Goal: Information Seeking & Learning: Find specific page/section

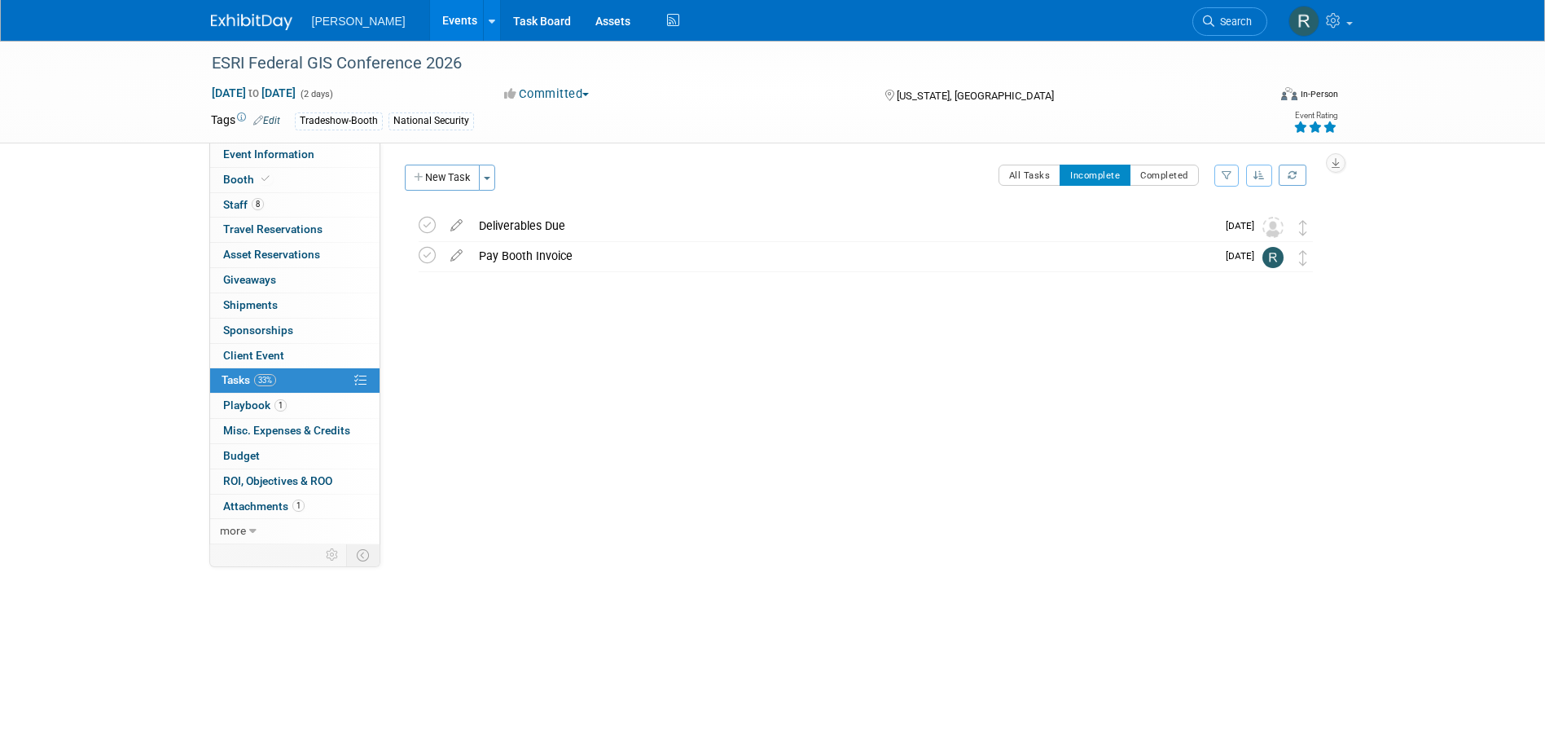
click at [1200, 15] on link "Search" at bounding box center [1229, 21] width 75 height 29
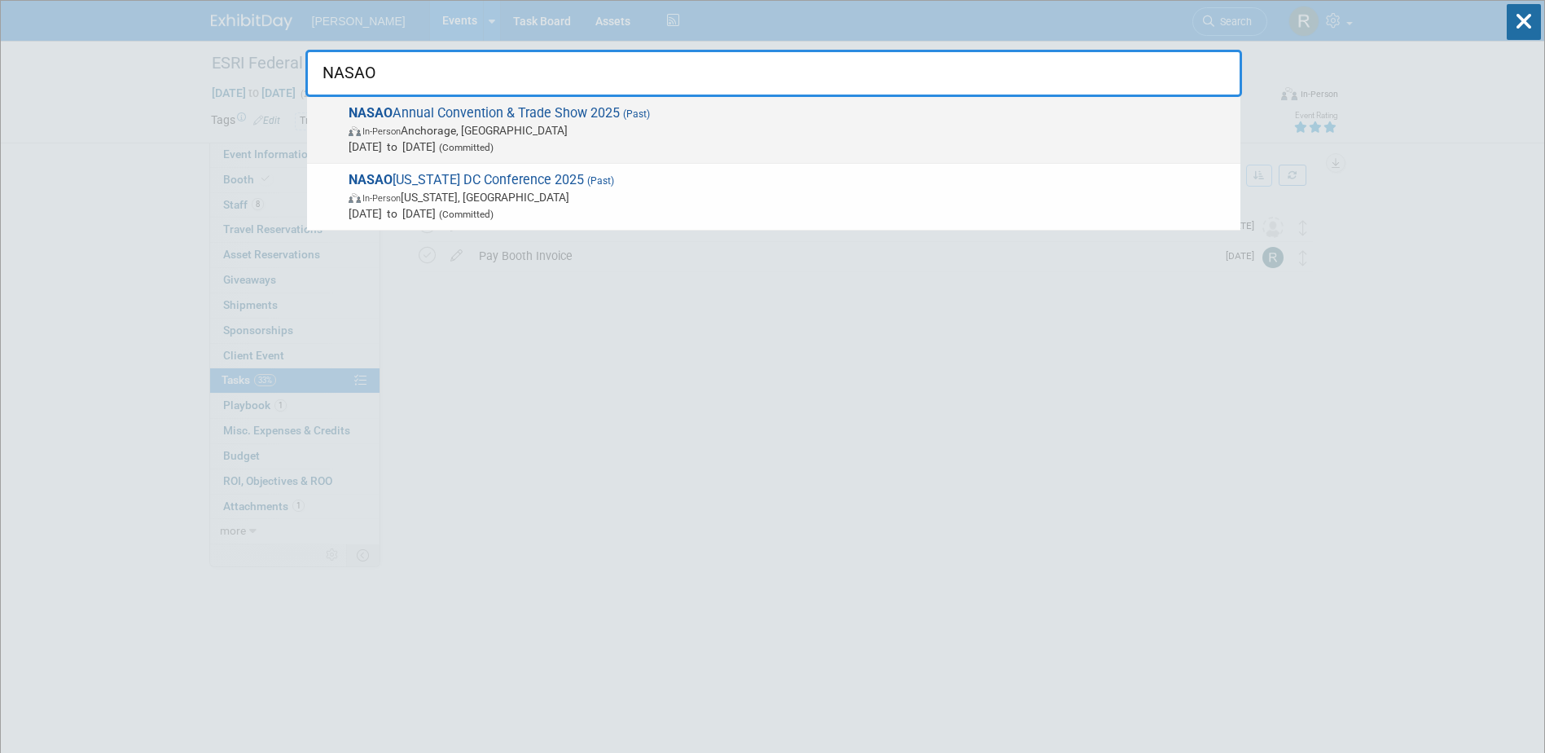
type input "NASAO"
click at [457, 129] on span "NASAO Annual Convention & Trade Show 2025 (Past) In-Person Anchorage, AK Sep 21…" at bounding box center [788, 130] width 889 height 50
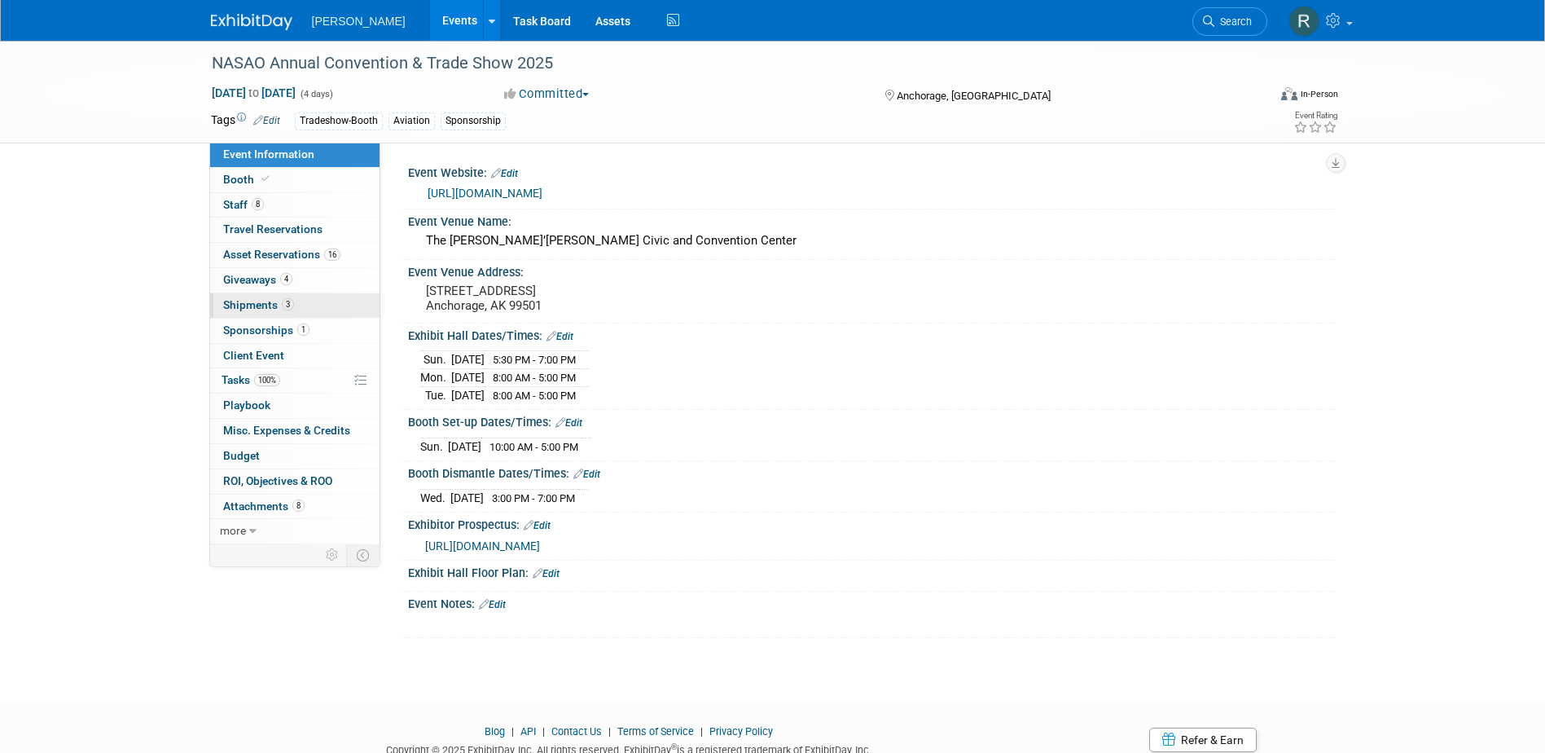
click at [239, 308] on span "Shipments 3" at bounding box center [258, 304] width 71 height 13
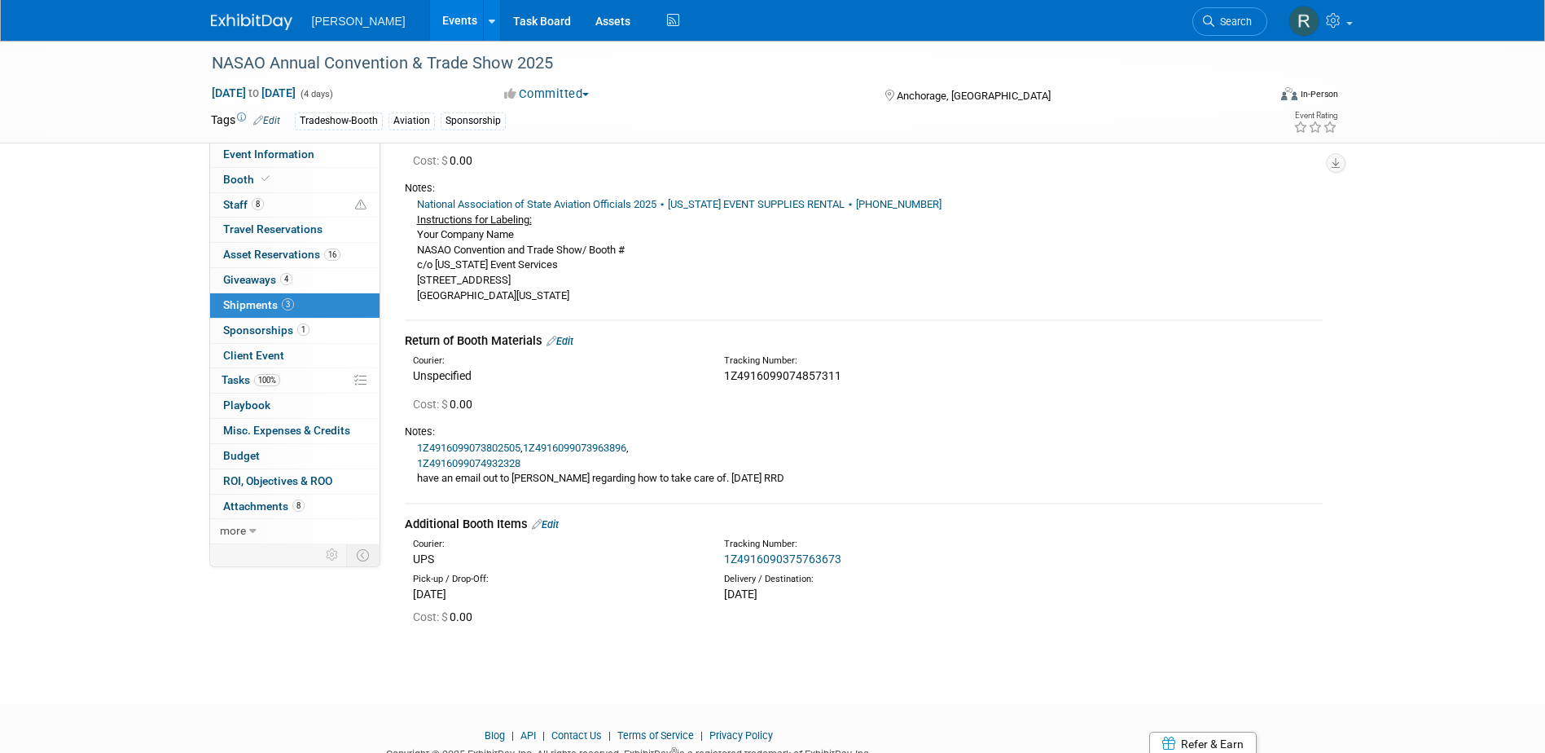
scroll to position [163, 0]
click at [766, 371] on span "1Z4916099074857311" at bounding box center [782, 374] width 117 height 13
copy span "1Z4916099074857311"
click at [1215, 24] on span "Search" at bounding box center [1232, 21] width 37 height 12
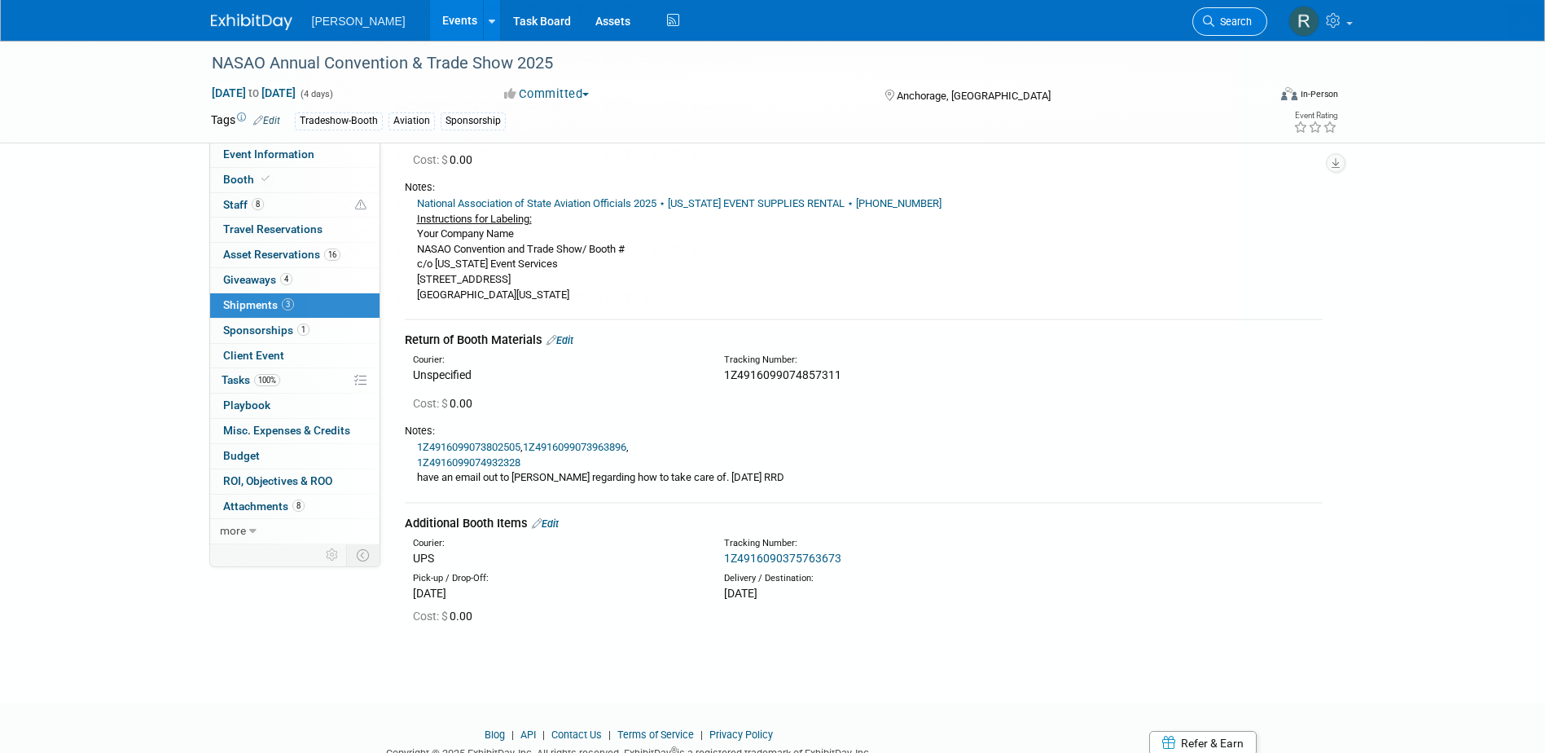
scroll to position [0, 0]
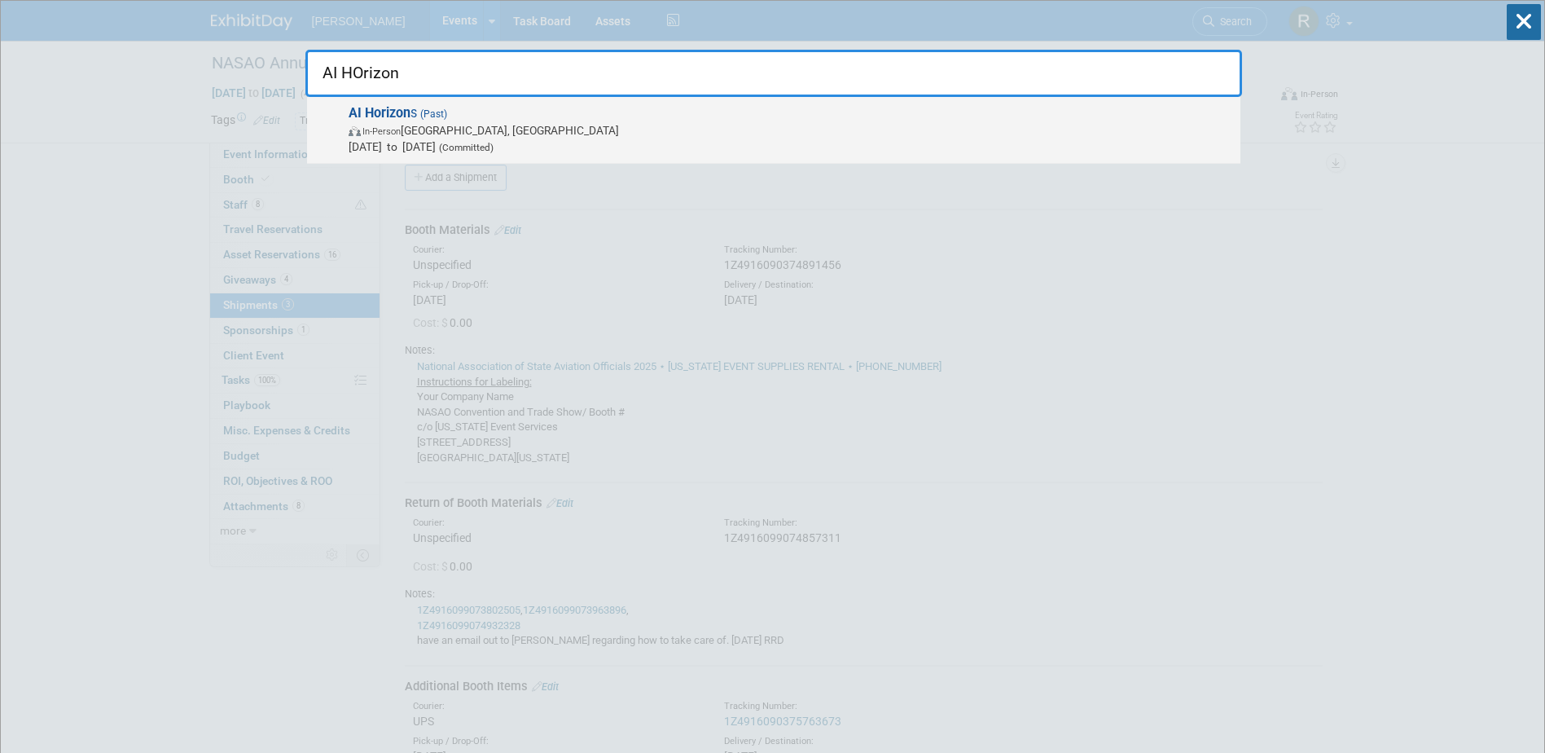
type input "AI HOrizon"
click at [430, 143] on span "Sep 11, 2025 to Sep 12, 2025 (Committed)" at bounding box center [791, 146] width 884 height 16
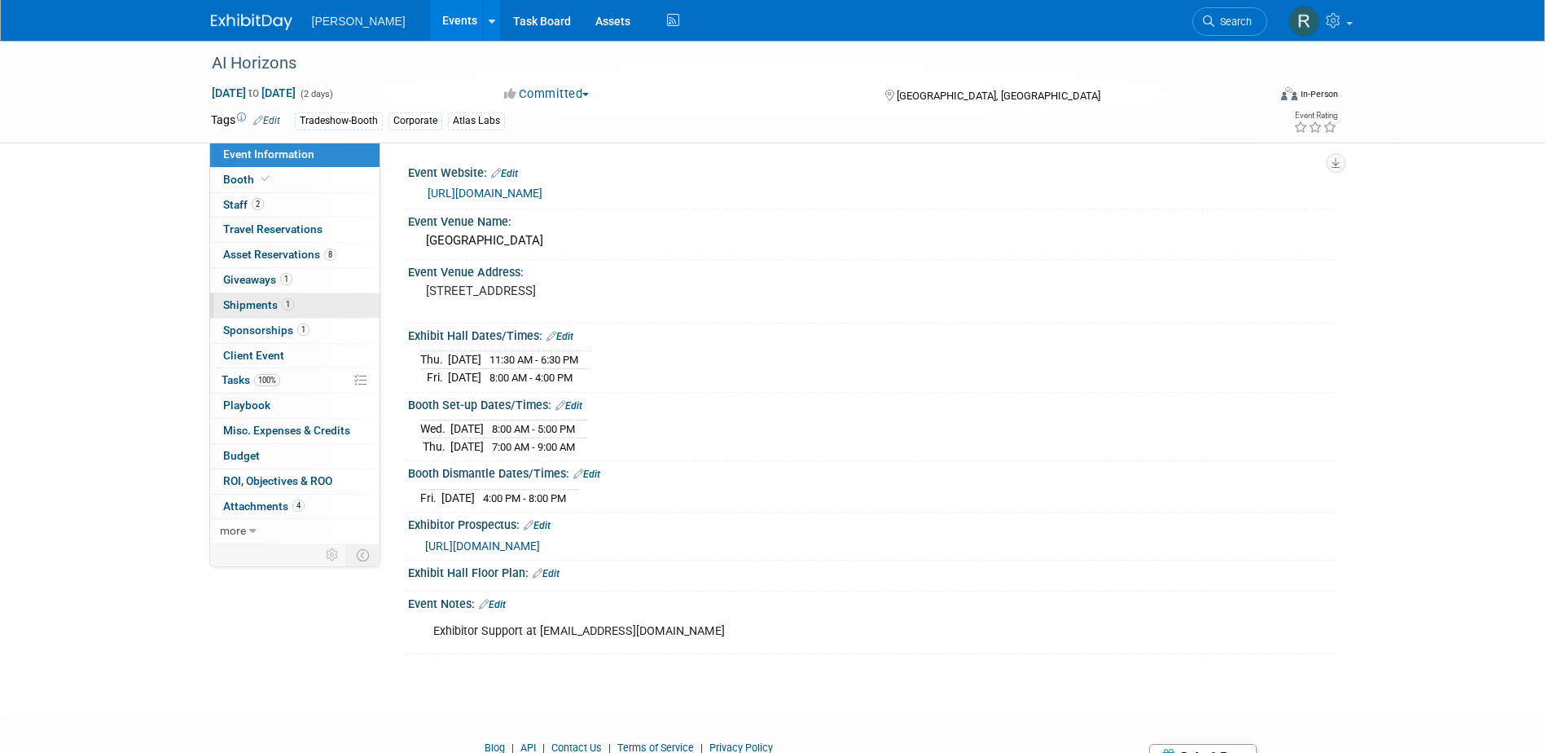
click at [258, 315] on link "1 Shipments 1" at bounding box center [294, 305] width 169 height 24
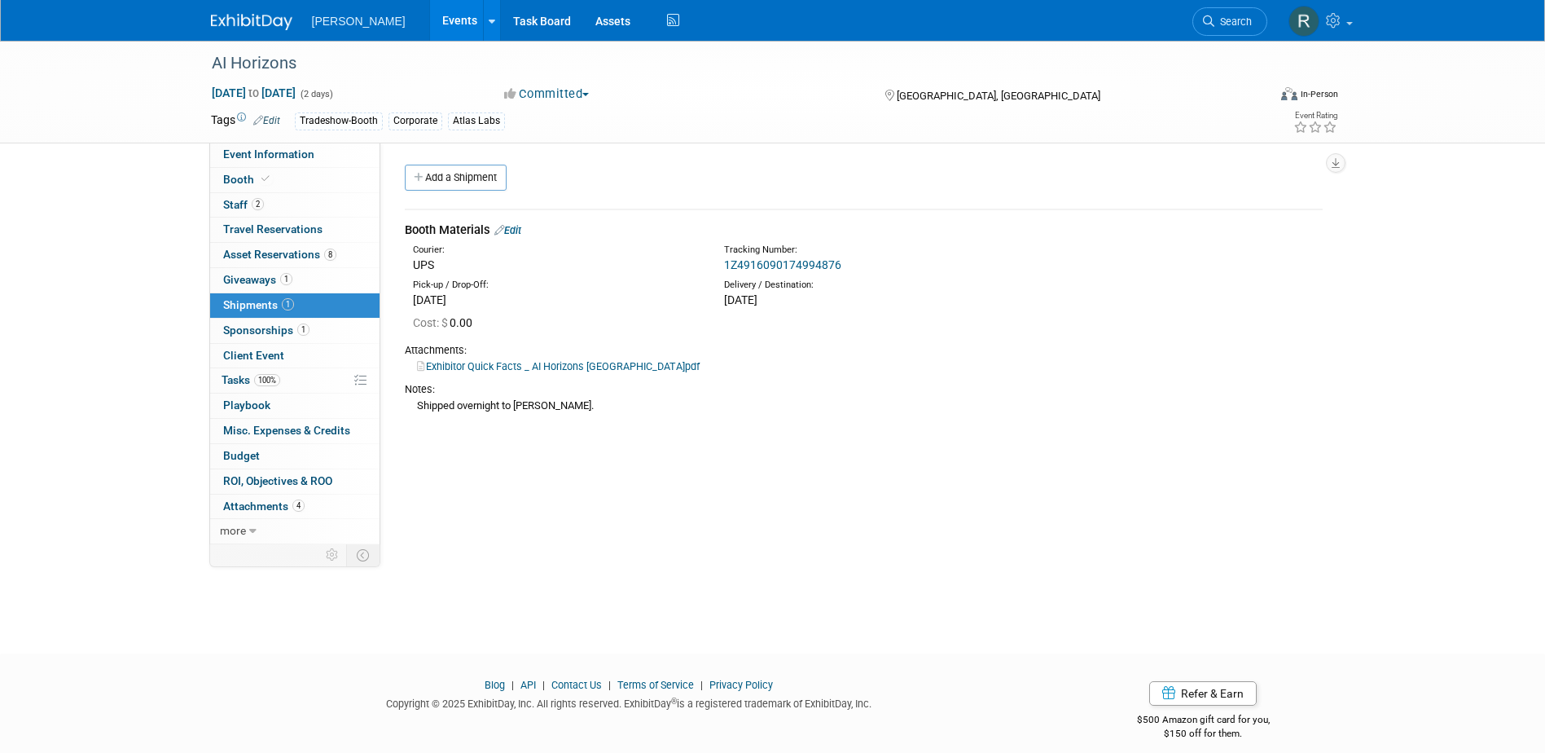
drag, startPoint x: 1237, startPoint y: 25, endPoint x: 1224, endPoint y: 32, distance: 14.6
click at [1237, 25] on span "Search" at bounding box center [1232, 21] width 37 height 12
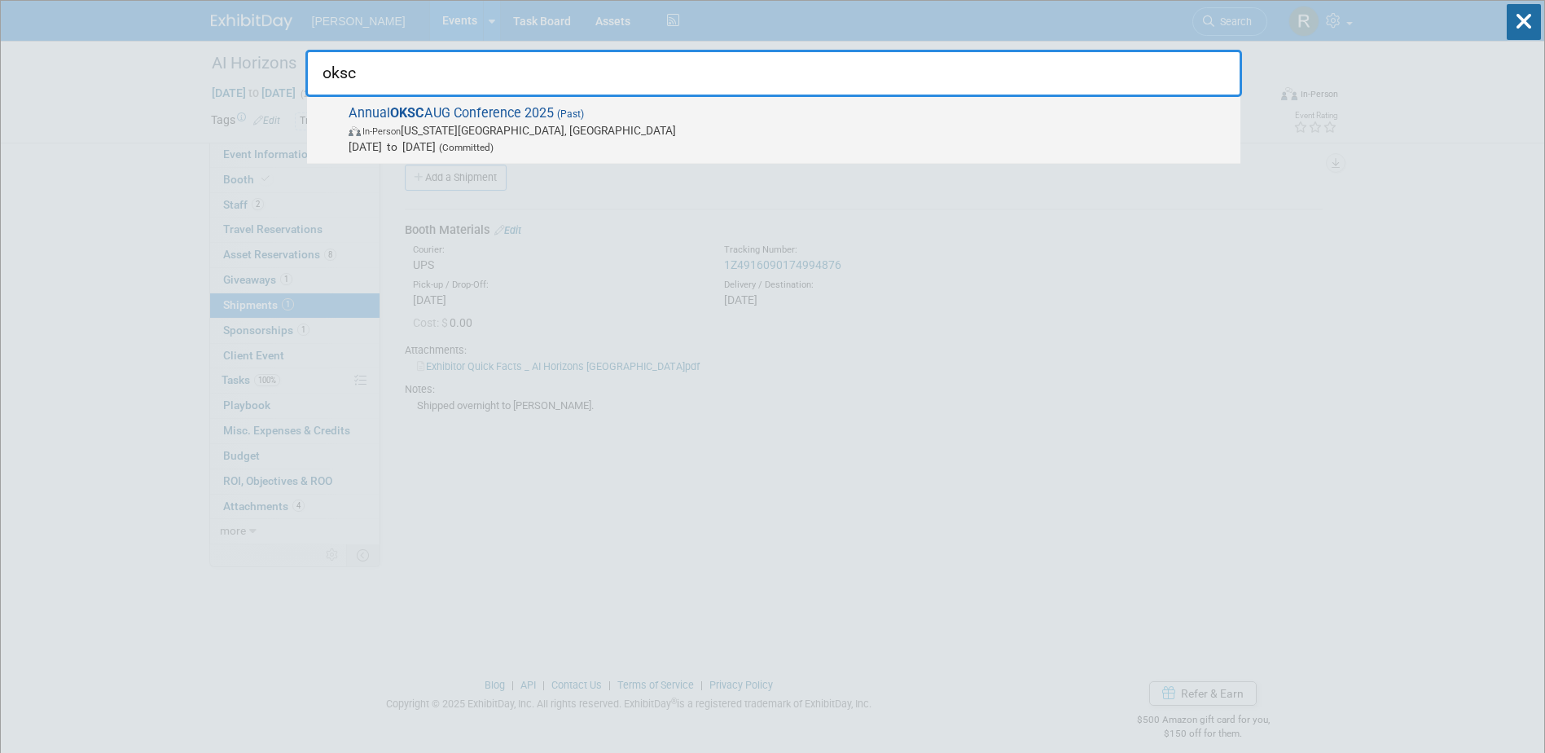
type input "oksc"
click at [480, 138] on span "In-Person Oklahoma City, OK" at bounding box center [791, 130] width 884 height 16
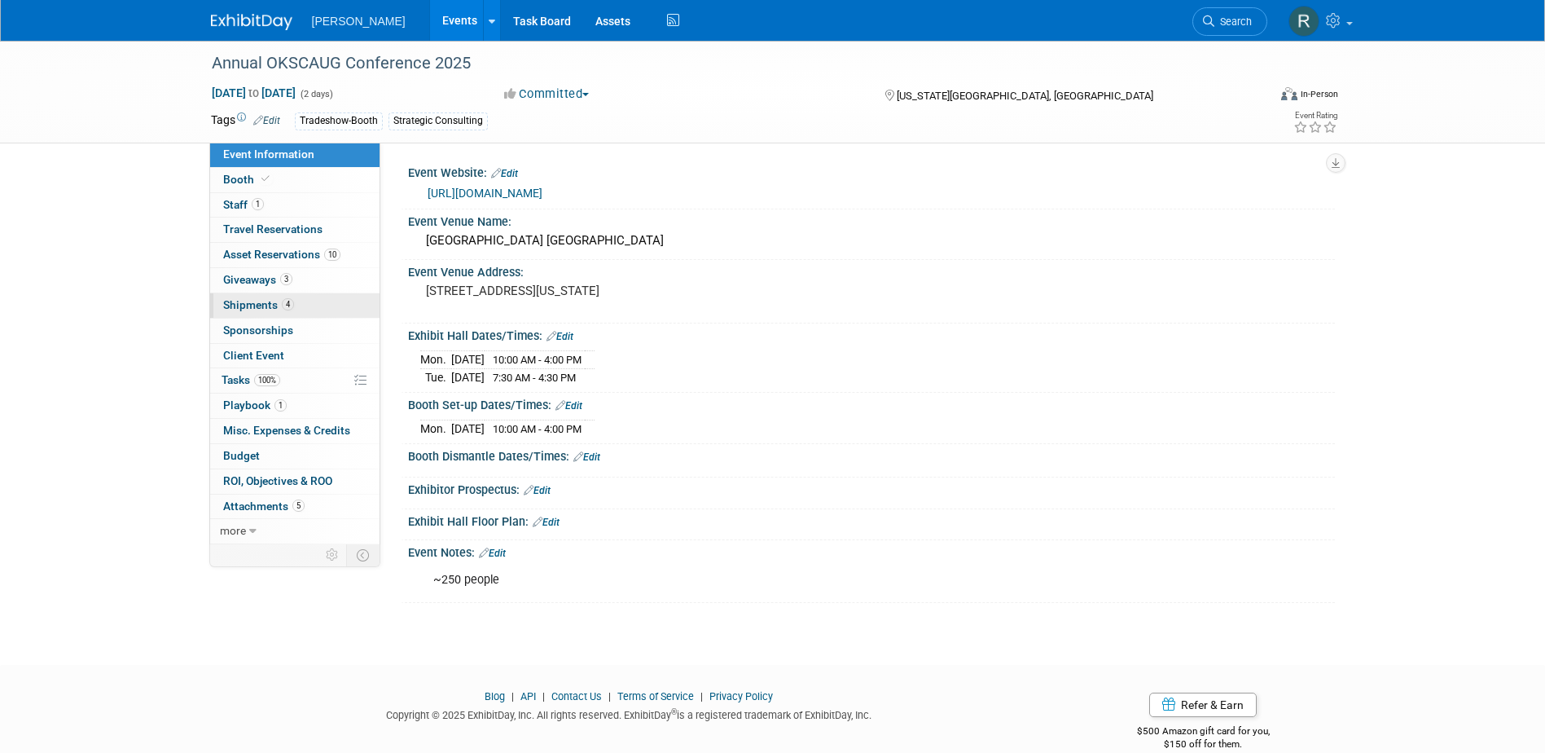
click at [287, 308] on span "4" at bounding box center [288, 304] width 12 height 12
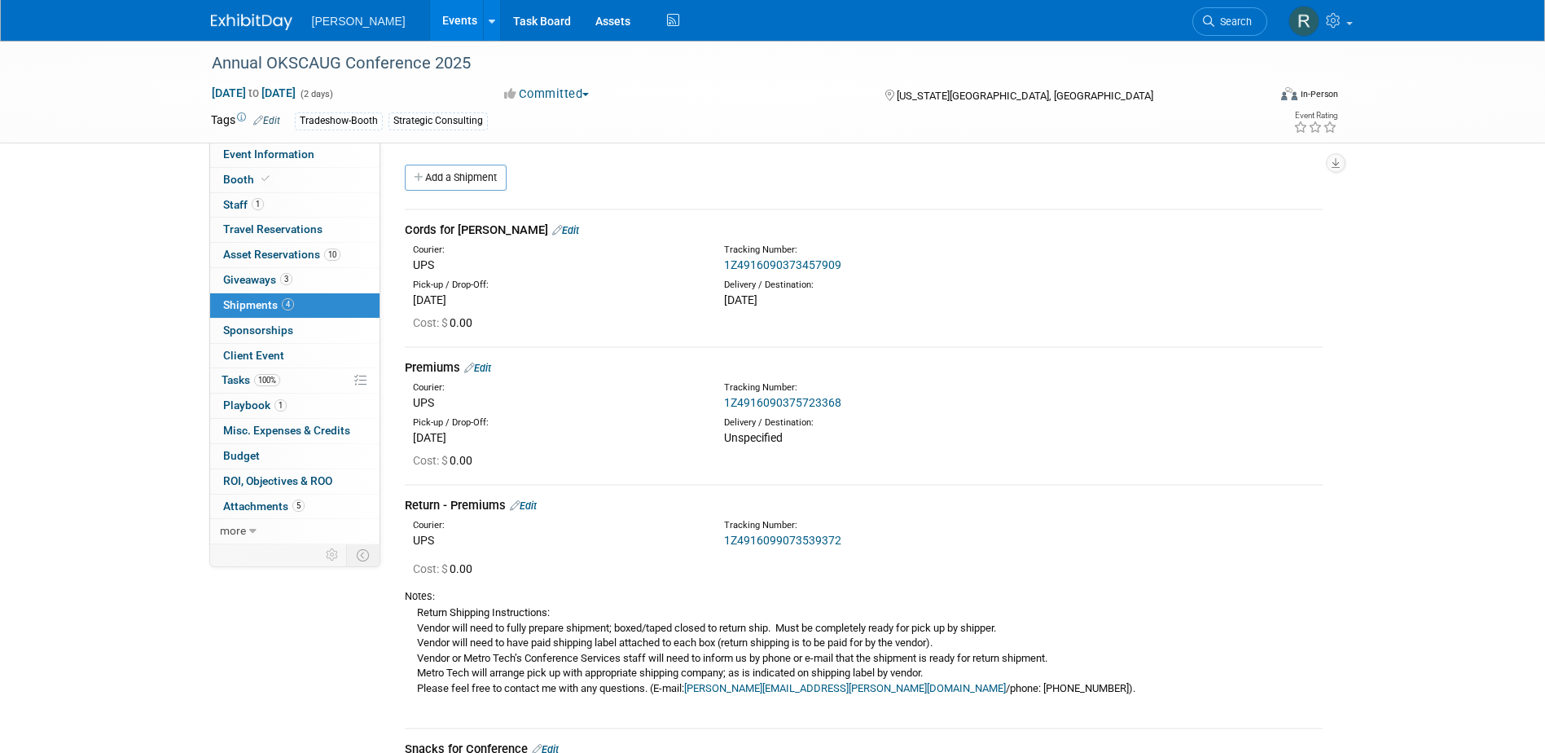
click at [774, 536] on link "1Z4916099073539372" at bounding box center [782, 539] width 117 height 13
click at [1215, 20] on span "Search" at bounding box center [1232, 21] width 37 height 12
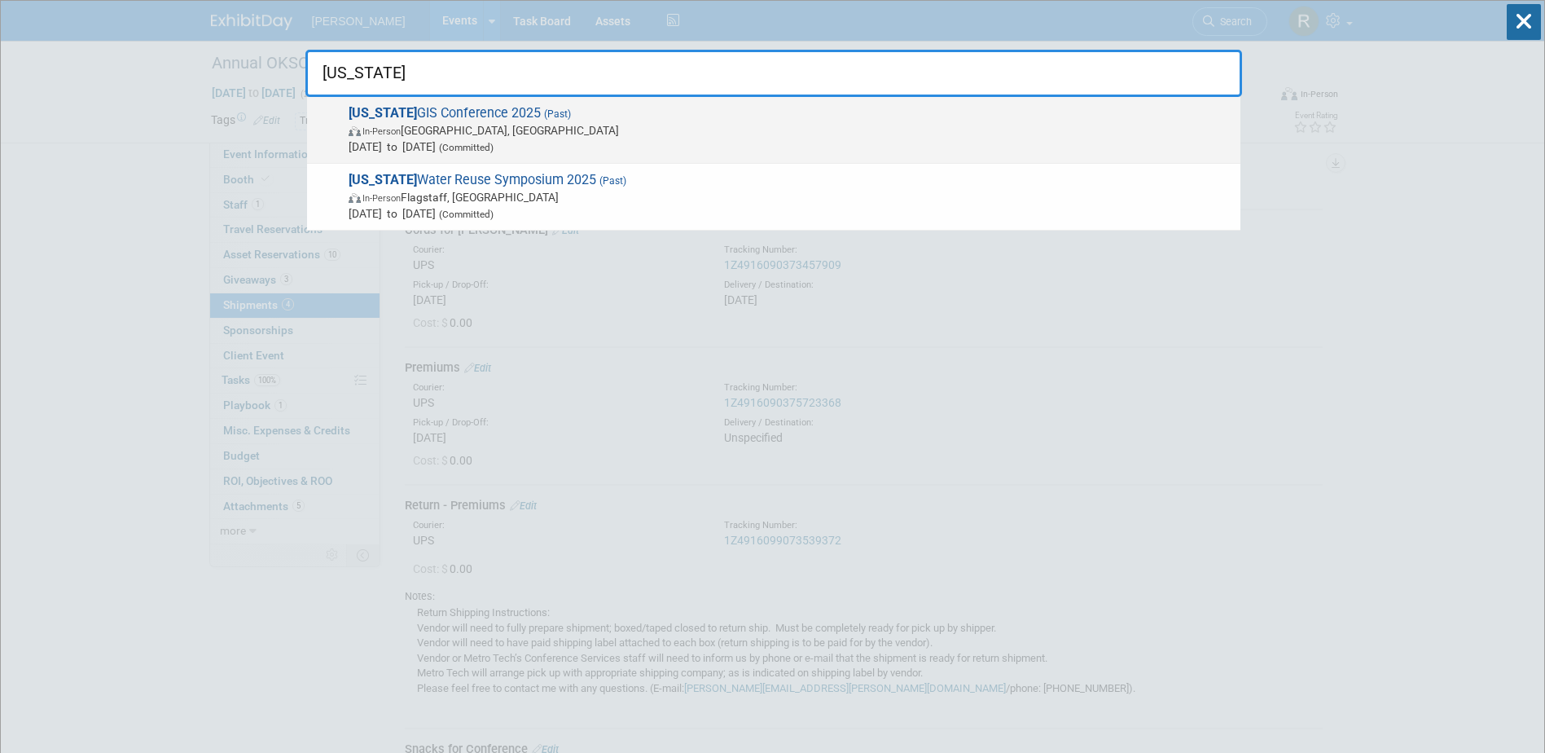
type input "arizona"
click at [476, 133] on span "In-Person Prescott, AZ" at bounding box center [791, 130] width 884 height 16
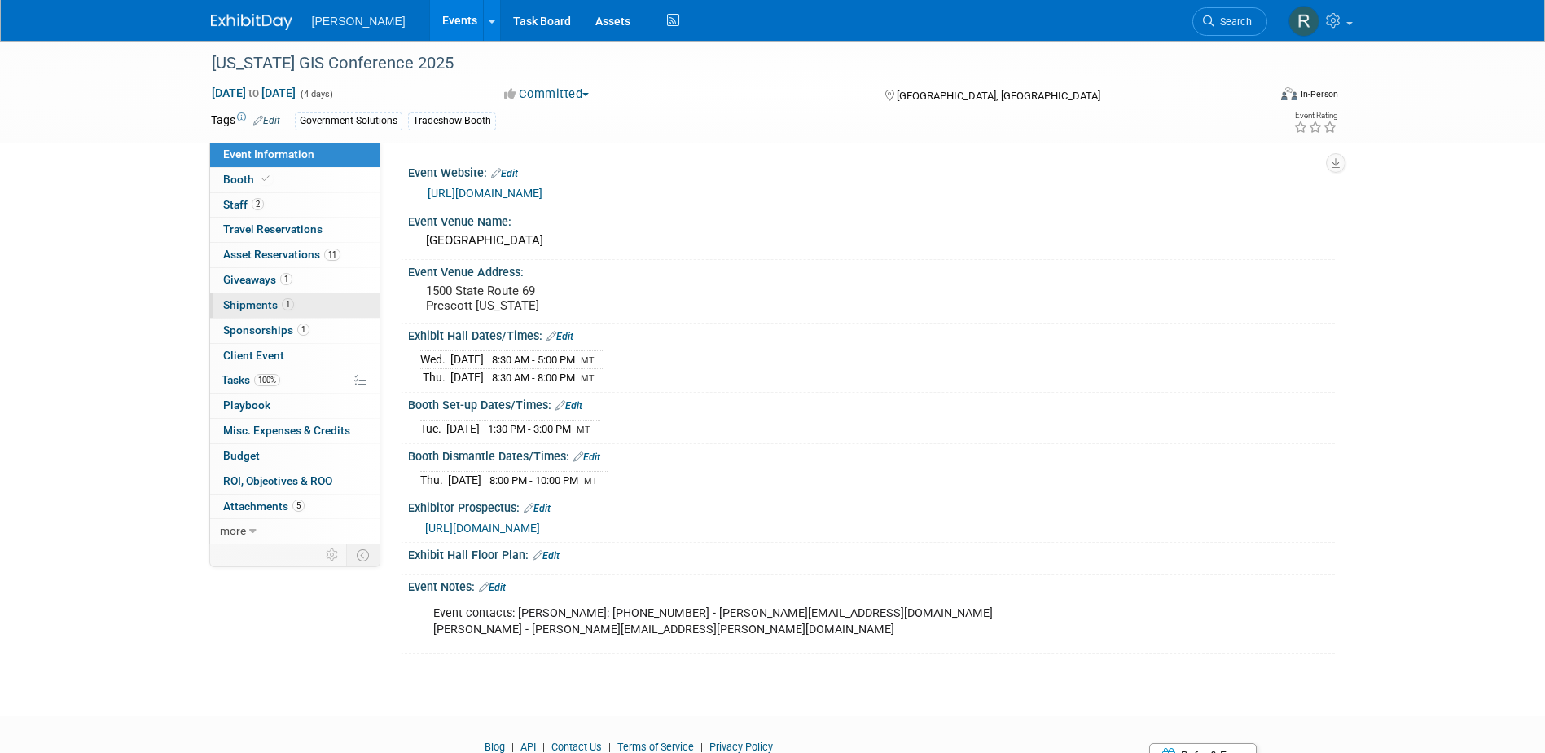
click at [265, 305] on span "Shipments 1" at bounding box center [258, 304] width 71 height 13
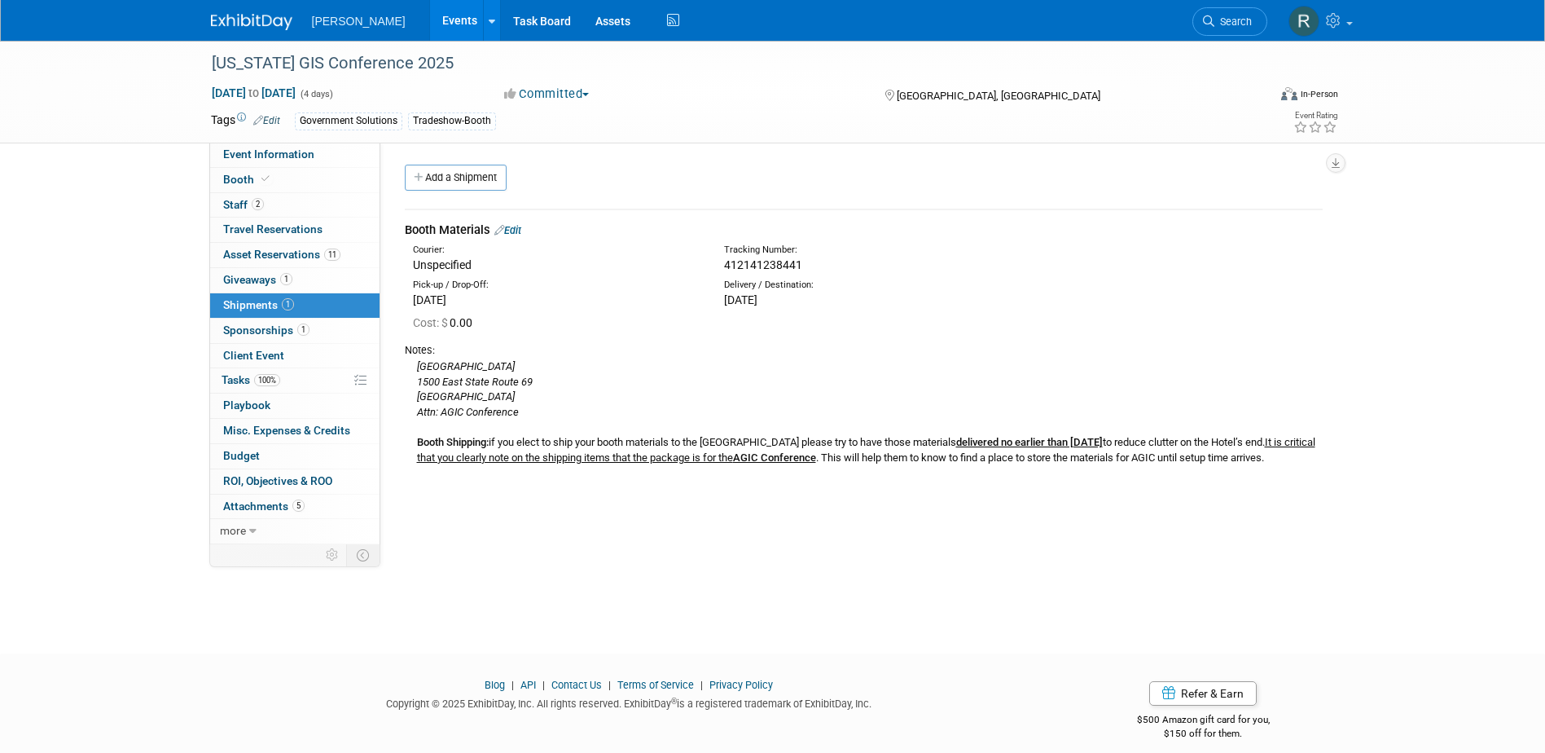
drag, startPoint x: 1237, startPoint y: 22, endPoint x: 1165, endPoint y: 37, distance: 73.2
click at [1237, 22] on span "Search" at bounding box center [1232, 21] width 37 height 12
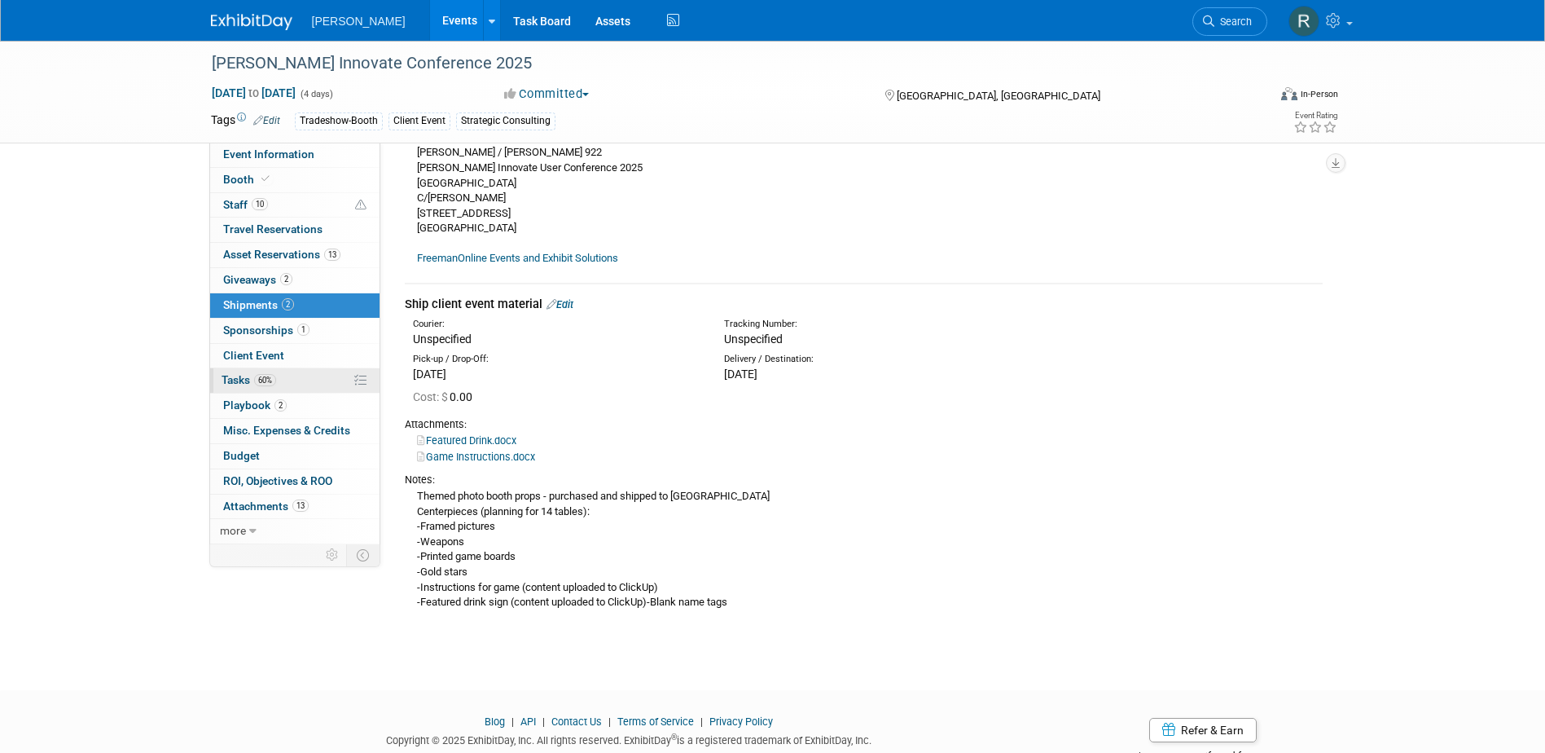
click at [259, 371] on link "60% Tasks 60%" at bounding box center [294, 380] width 169 height 24
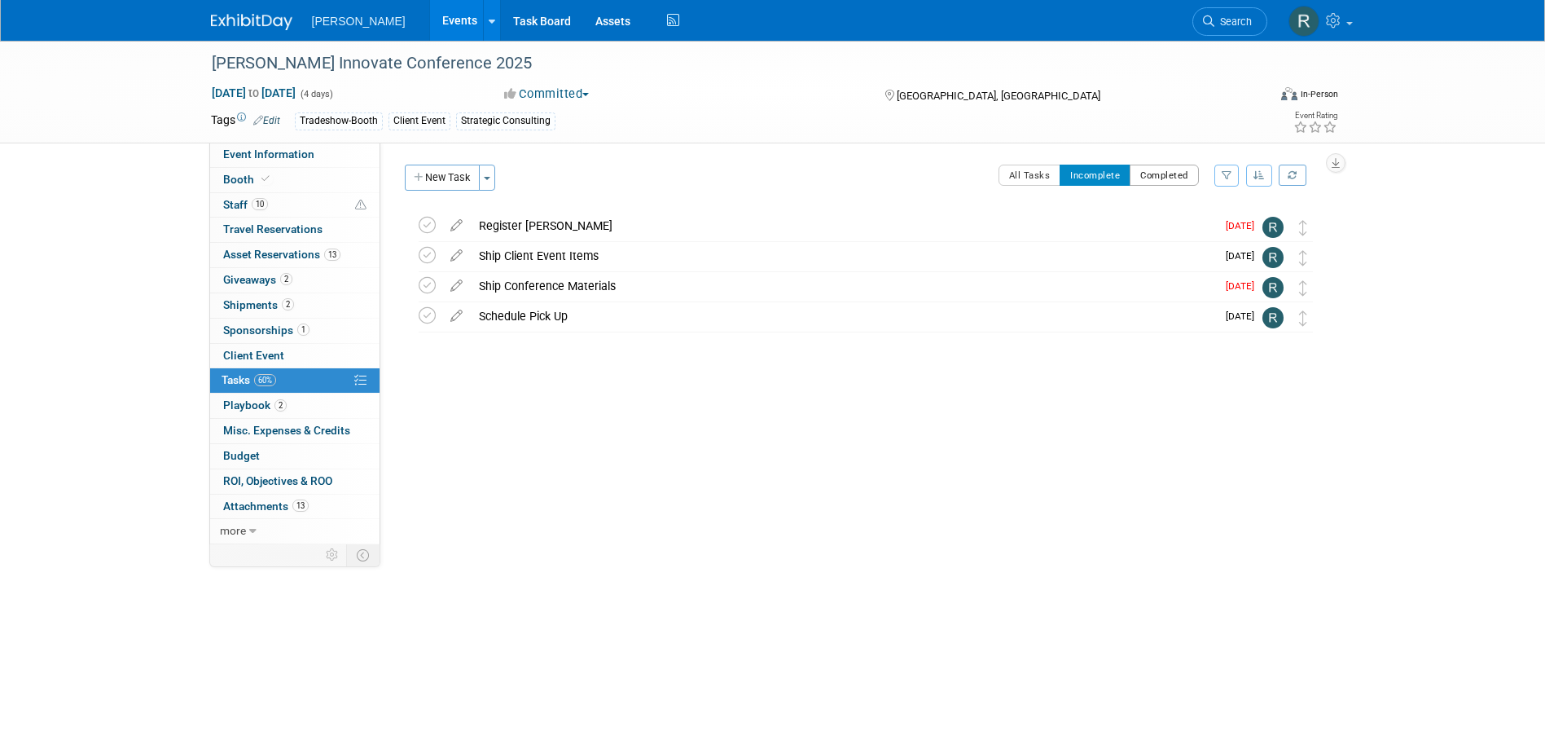
click at [1176, 172] on button "Completed" at bounding box center [1164, 175] width 69 height 21
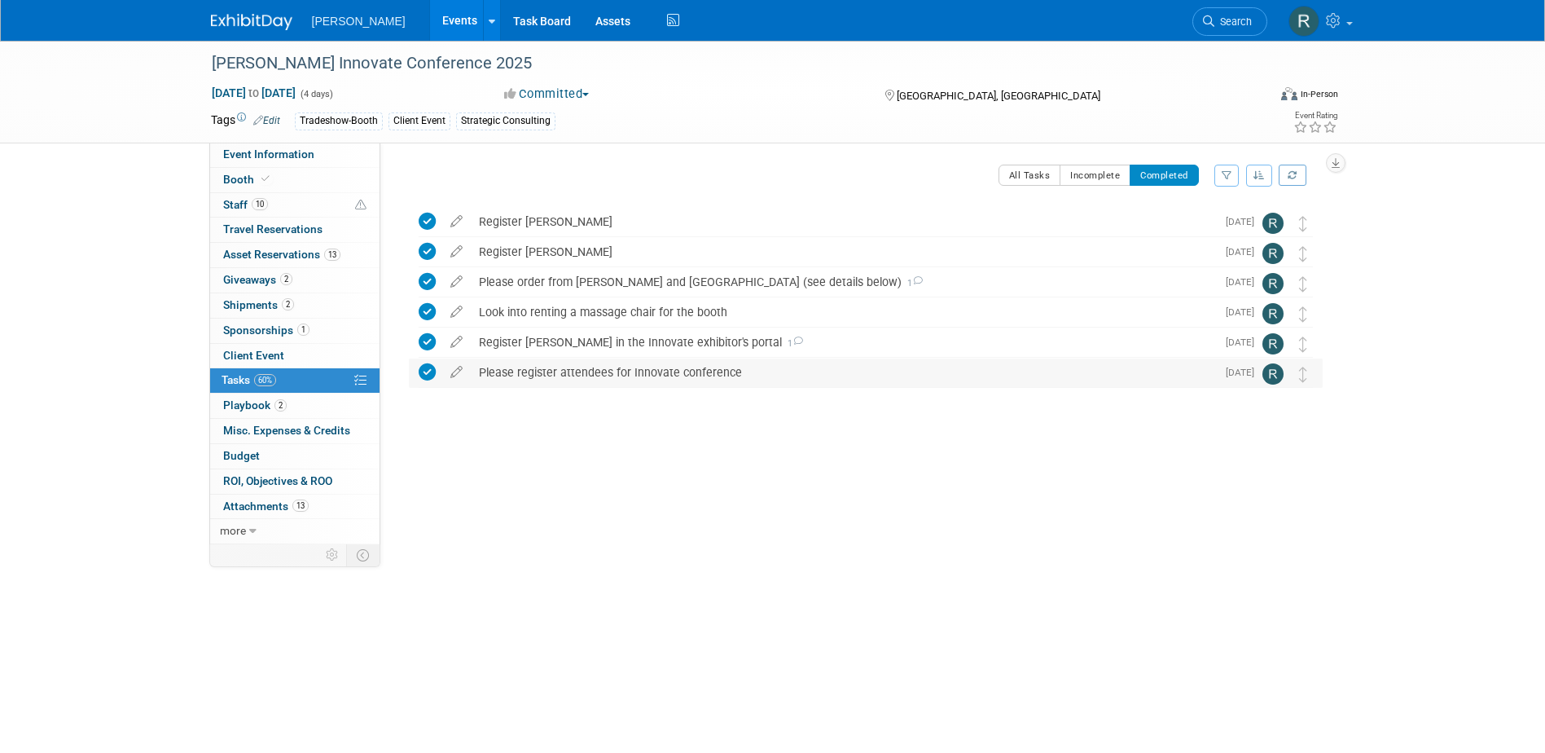
click at [592, 367] on div "Please register attendees for Innovate conference" at bounding box center [843, 372] width 745 height 28
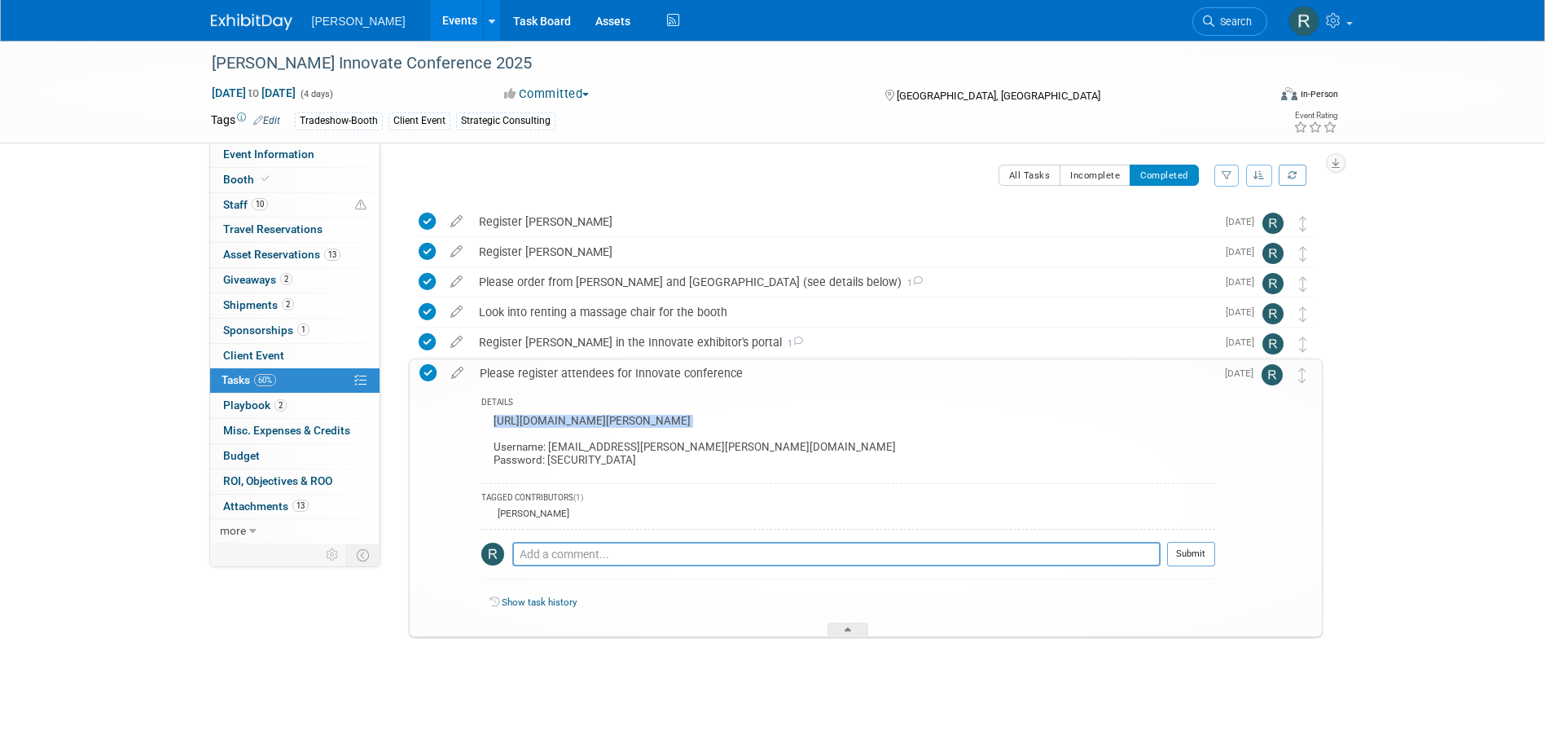
drag, startPoint x: 491, startPoint y: 421, endPoint x: 843, endPoint y: 429, distance: 351.9
click at [843, 429] on div "[URL][DOMAIN_NAME][PERSON_NAME] Username: [EMAIL_ADDRESS][PERSON_NAME][PERSON_N…" at bounding box center [848, 442] width 734 height 64
copy div "[URL][DOMAIN_NAME][PERSON_NAME]"
drag, startPoint x: 298, startPoint y: 155, endPoint x: 365, endPoint y: 189, distance: 75.0
click at [297, 154] on span "Event Information" at bounding box center [268, 153] width 91 height 13
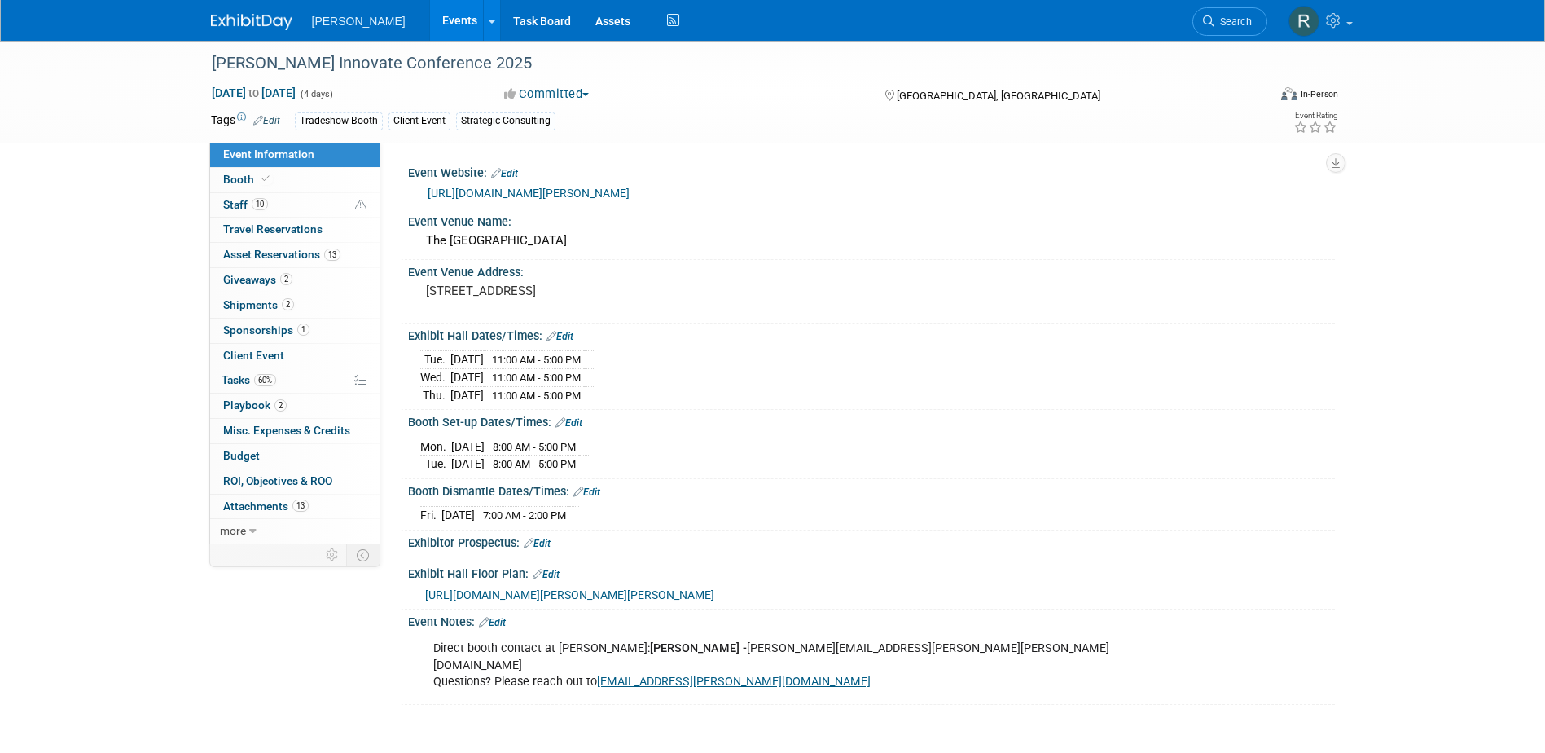
click at [546, 188] on link "[URL][DOMAIN_NAME][PERSON_NAME]" at bounding box center [529, 192] width 202 height 13
click at [274, 200] on link "10 Staff 10" at bounding box center [294, 205] width 169 height 24
